Goal: Transaction & Acquisition: Purchase product/service

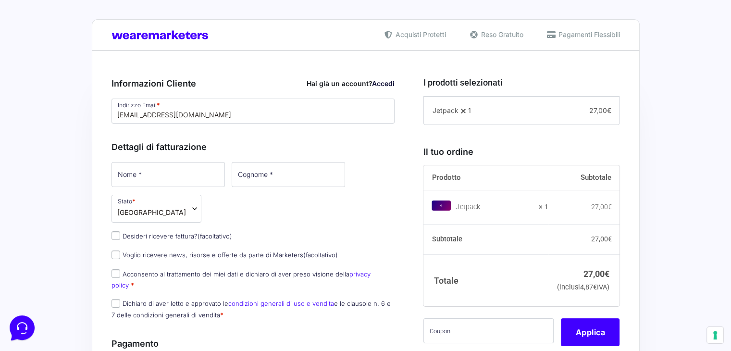
type input "[EMAIL_ADDRESS][DOMAIN_NAME]"
click at [190, 175] on input "Nome *" at bounding box center [167, 174] width 113 height 25
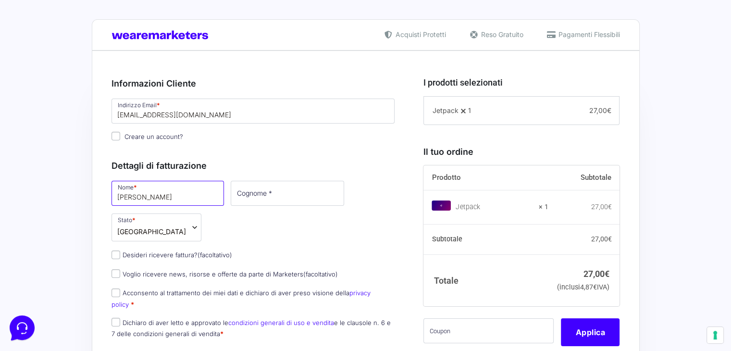
type input "[PERSON_NAME]"
click at [265, 200] on input "Cognome *" at bounding box center [287, 193] width 113 height 25
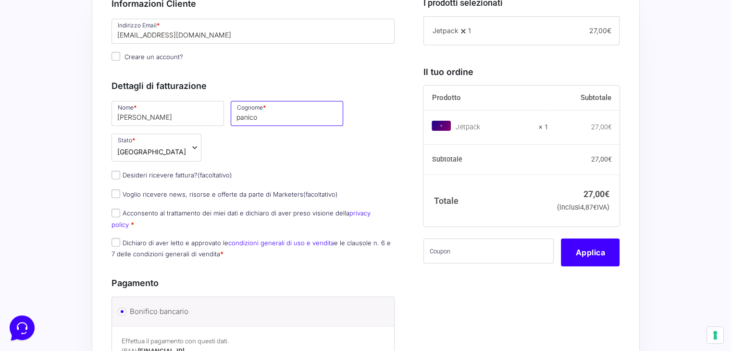
scroll to position [96, 0]
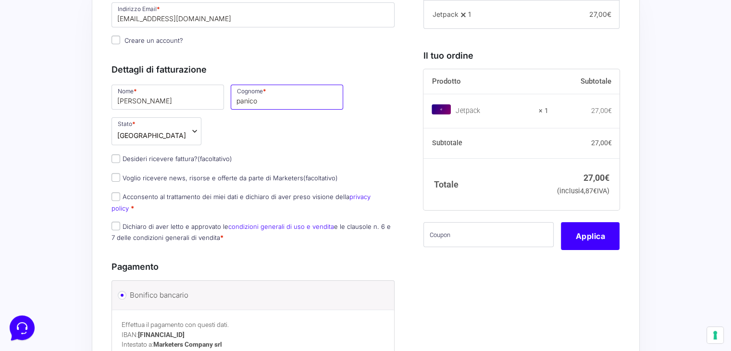
type input "panico"
click at [117, 221] on input "Dichiaro di aver letto e approvato le condizioni generali di uso e vendita e le…" at bounding box center [115, 225] width 9 height 9
checkbox input "true"
click at [110, 194] on p "Acconsento al trattamento dei miei dati e dichiaro di aver preso visione della …" at bounding box center [253, 202] width 290 height 25
click at [272, 222] on link "condizioni generali di uso e vendita" at bounding box center [281, 226] width 106 height 8
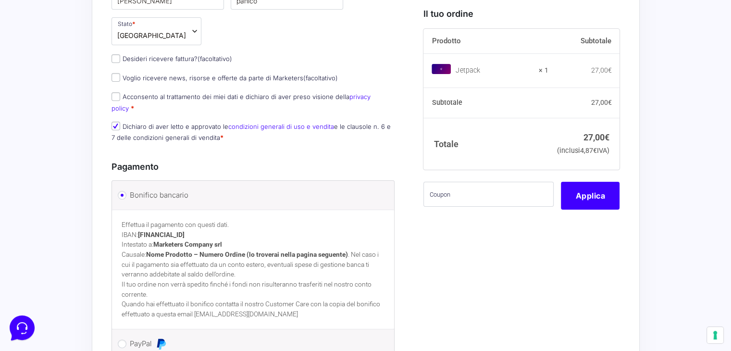
scroll to position [192, 0]
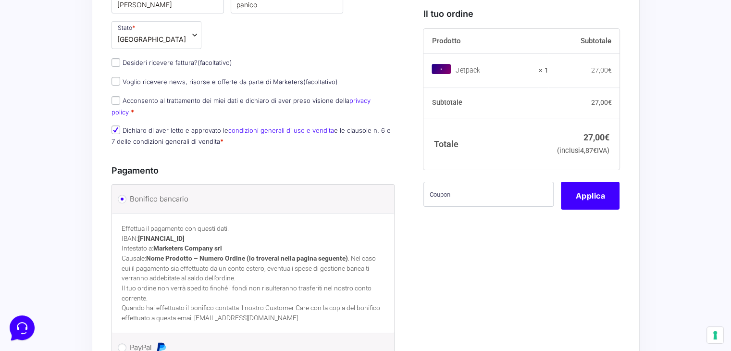
click at [363, 99] on link "privacy policy" at bounding box center [240, 106] width 259 height 19
click at [113, 97] on input "Acconsento al trattamento dei miei dati e dichiaro di aver preso visione della …" at bounding box center [115, 100] width 9 height 9
checkbox input "true"
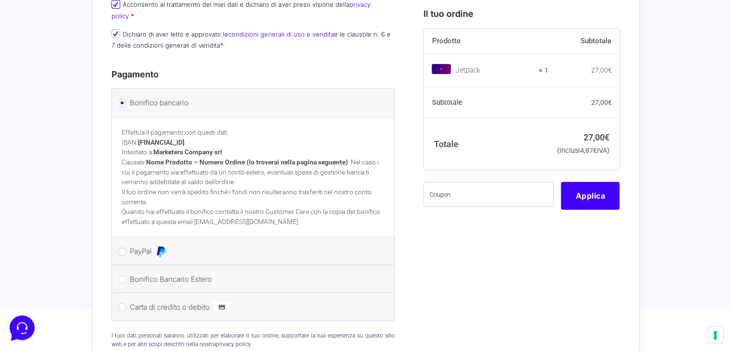
scroll to position [336, 0]
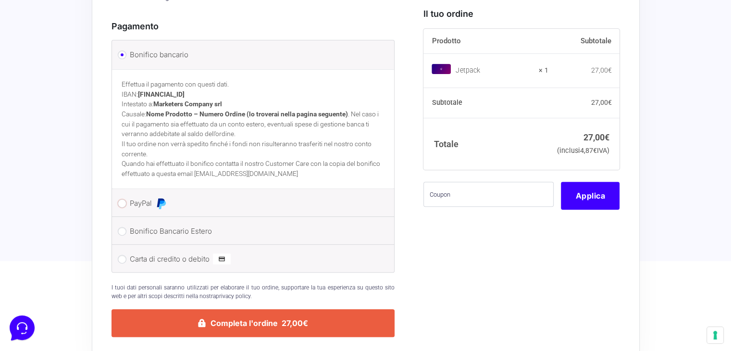
click at [123, 199] on input "PayPal" at bounding box center [122, 203] width 9 height 9
radio input "true"
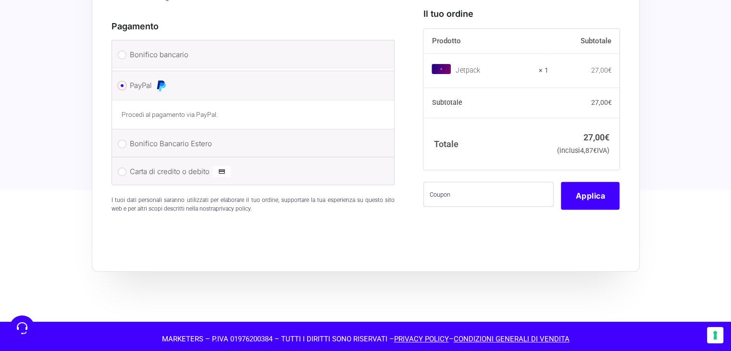
scroll to position [331, 0]
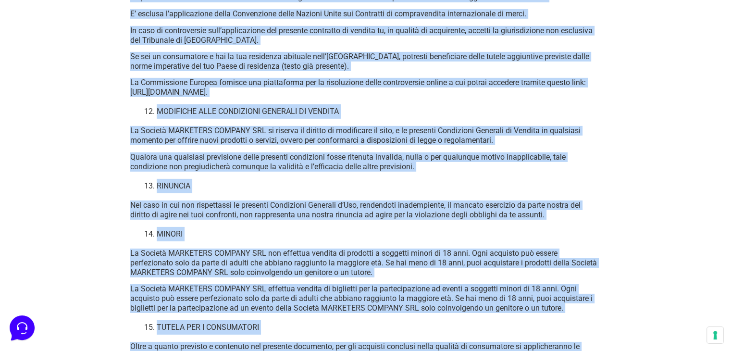
scroll to position [6844, 0]
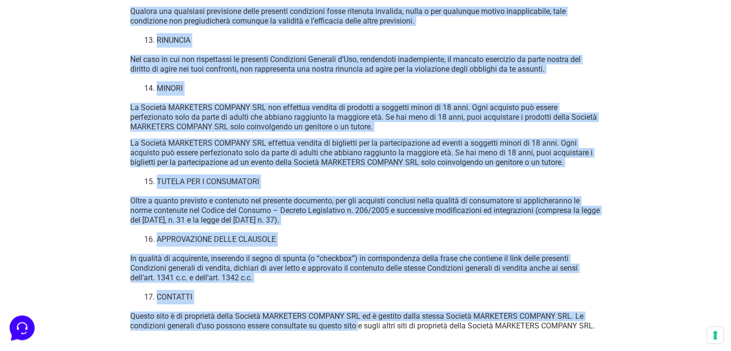
drag, startPoint x: 138, startPoint y: 91, endPoint x: 352, endPoint y: 371, distance: 352.6
copy div "LOREMIPSUM DOLORSIT AM CONSECT ADIPISCI Elits doeiusmo tempor inc utla etdolore…"
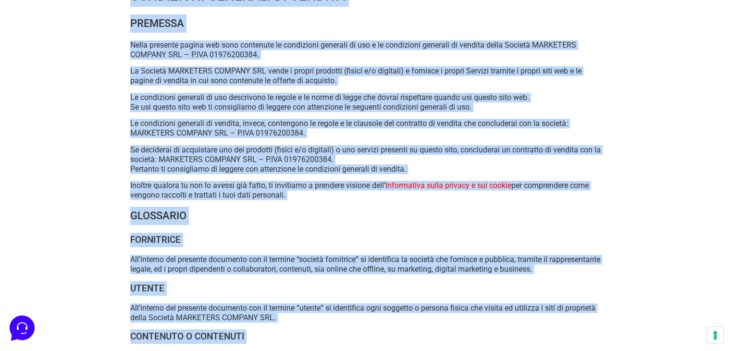
scroll to position [0, 0]
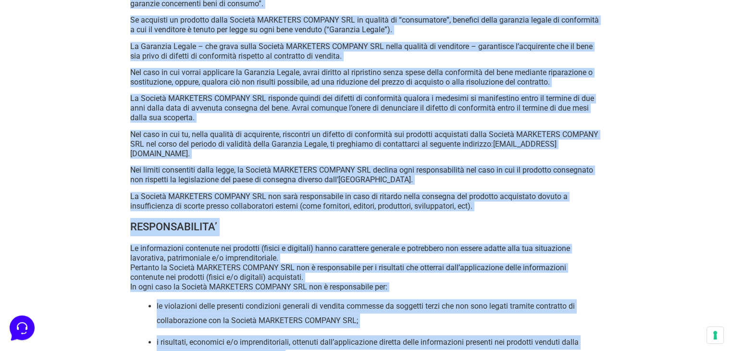
scroll to position [4545, 0]
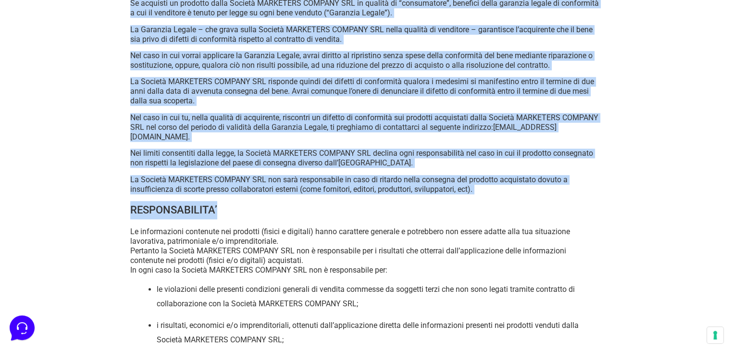
drag, startPoint x: 129, startPoint y: 85, endPoint x: 446, endPoint y: 171, distance: 328.4
copy div "CONDIZIONI GENERALI DI VENDITA PREMESSA Nella presente pagina web sono contenut…"
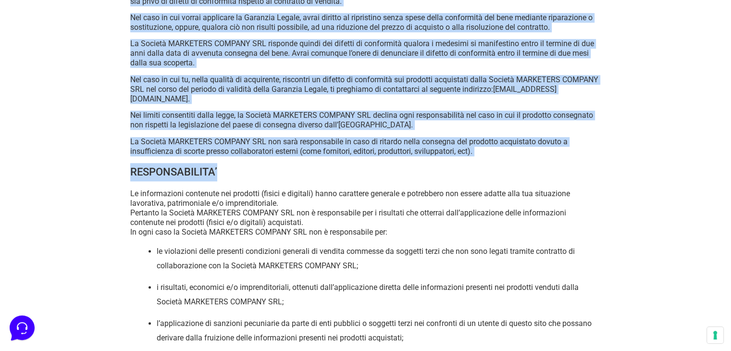
scroll to position [4641, 0]
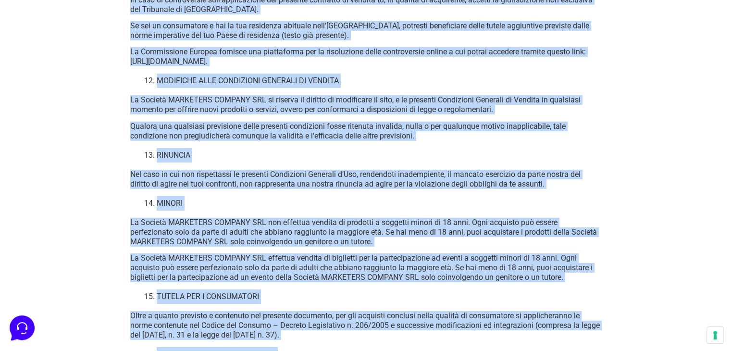
scroll to position [6844, 0]
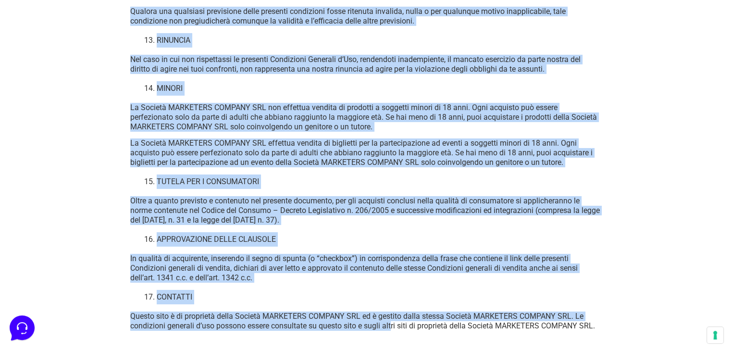
drag, startPoint x: 130, startPoint y: 95, endPoint x: 368, endPoint y: 349, distance: 349.0
copy div "RESPONSABILITA’ Le informazioni contenute nei prodotti (fisici e digitali) hann…"
